Goal: Navigation & Orientation: Find specific page/section

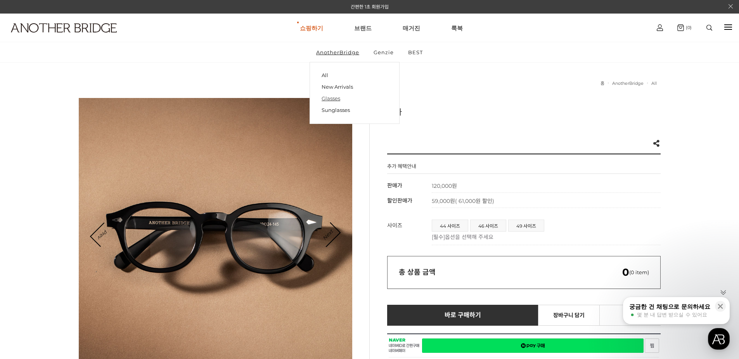
click at [335, 97] on link "Glasses" at bounding box center [354, 99] width 66 height 12
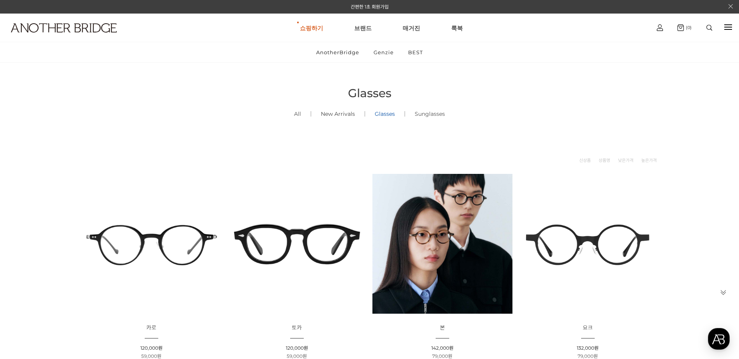
click at [347, 114] on link "New Arrivals ()" at bounding box center [338, 114] width 54 height 26
click at [294, 114] on link "All ()" at bounding box center [297, 114] width 26 height 26
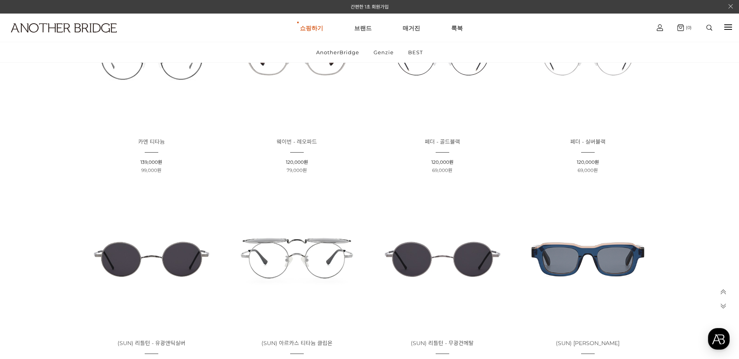
scroll to position [517, 0]
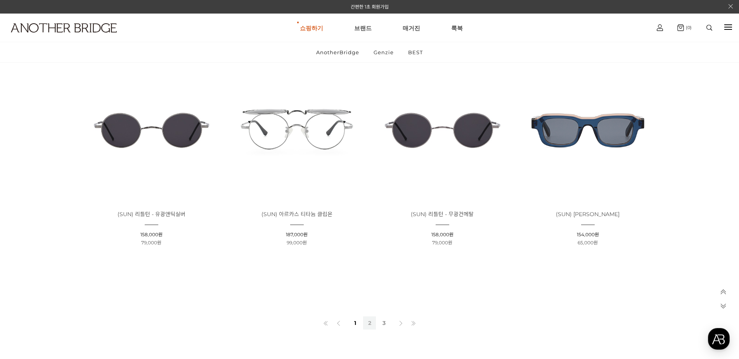
click at [364, 321] on link "2" at bounding box center [369, 323] width 13 height 13
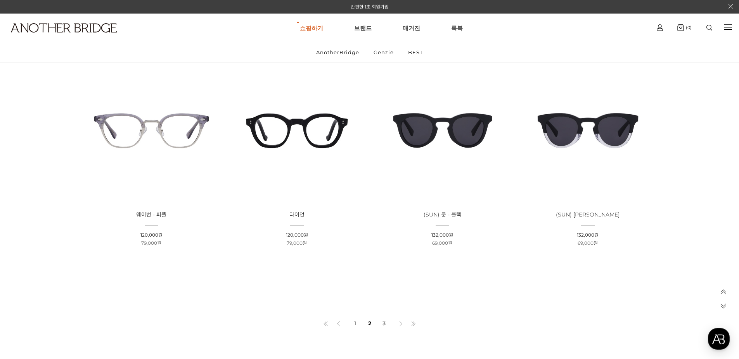
scroll to position [517, 0]
click at [386, 323] on link "3" at bounding box center [383, 323] width 13 height 13
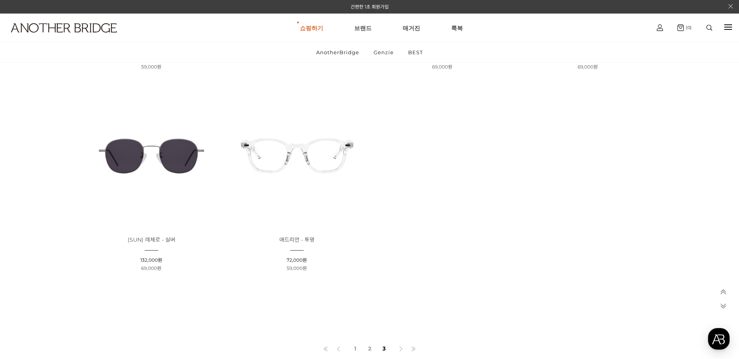
scroll to position [323, 0]
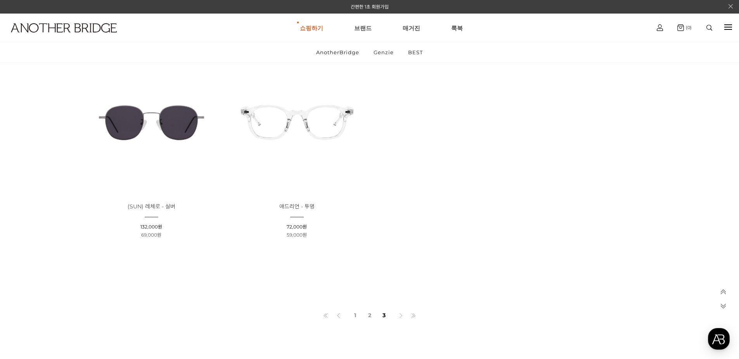
click at [397, 316] on link at bounding box center [400, 316] width 13 height 15
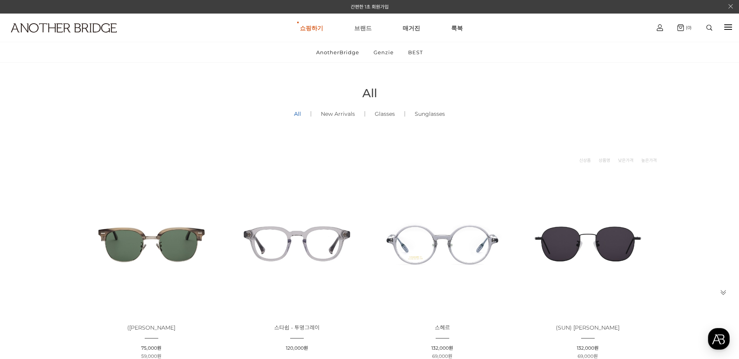
click at [362, 29] on link "브랜드" at bounding box center [362, 28] width 17 height 28
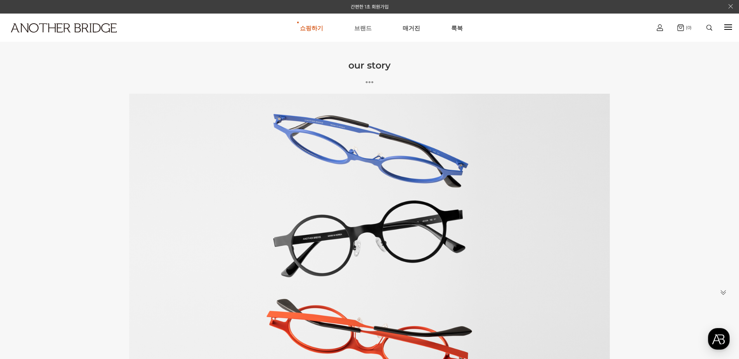
click at [359, 28] on link "브랜드" at bounding box center [362, 28] width 17 height 28
click at [315, 28] on link "쇼핑하기" at bounding box center [311, 28] width 23 height 28
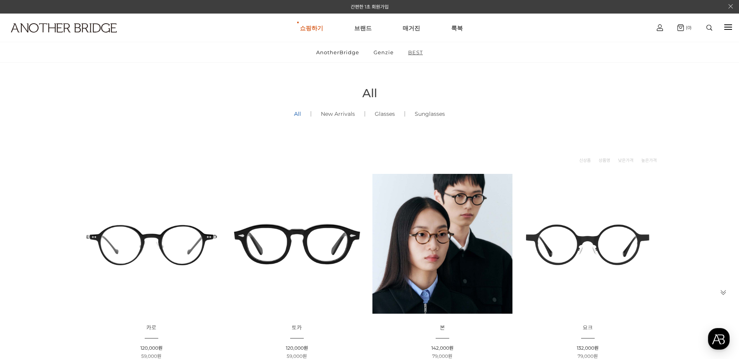
click at [416, 52] on link "BEST" at bounding box center [415, 52] width 28 height 20
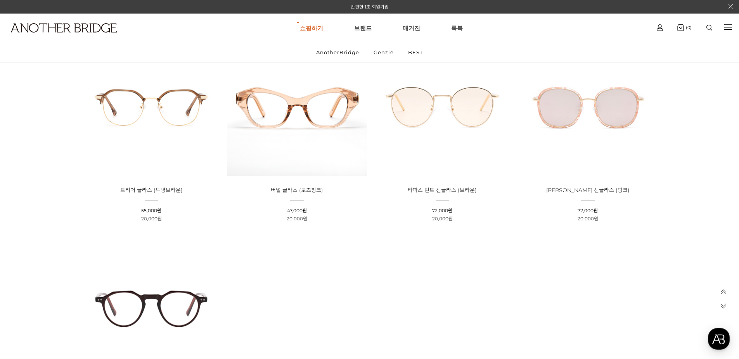
scroll to position [129, 0]
